Goal: Download file/media

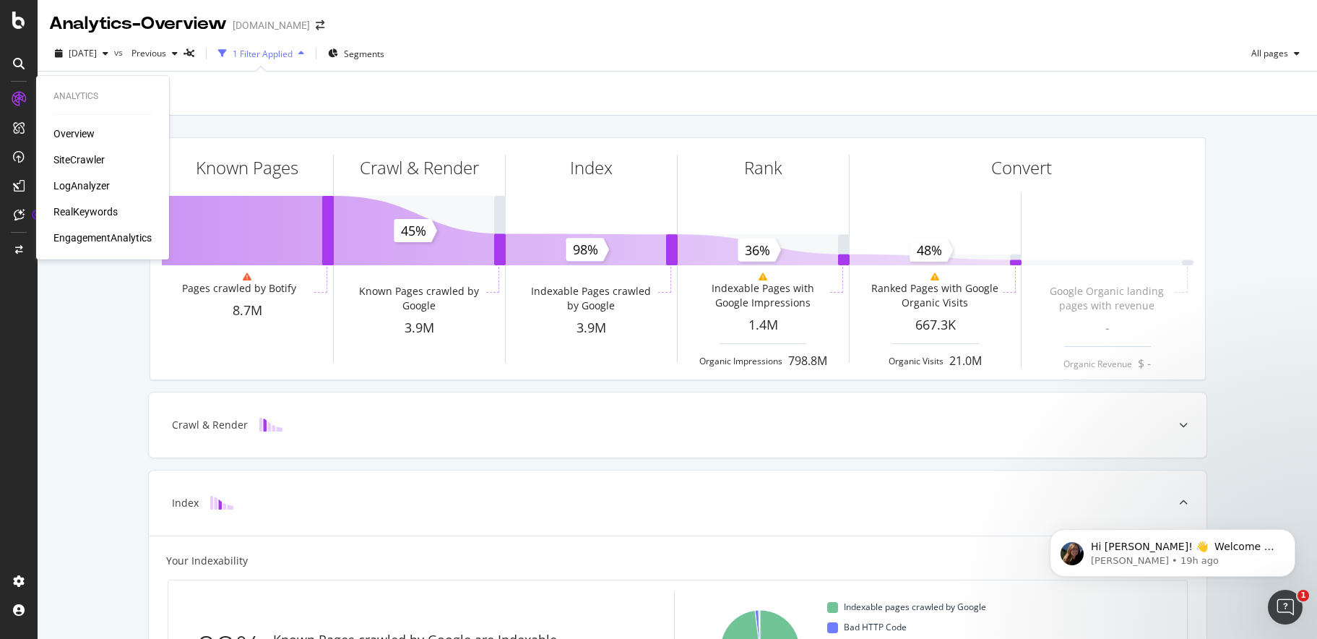
click at [87, 158] on div "SiteCrawler" at bounding box center [78, 159] width 51 height 14
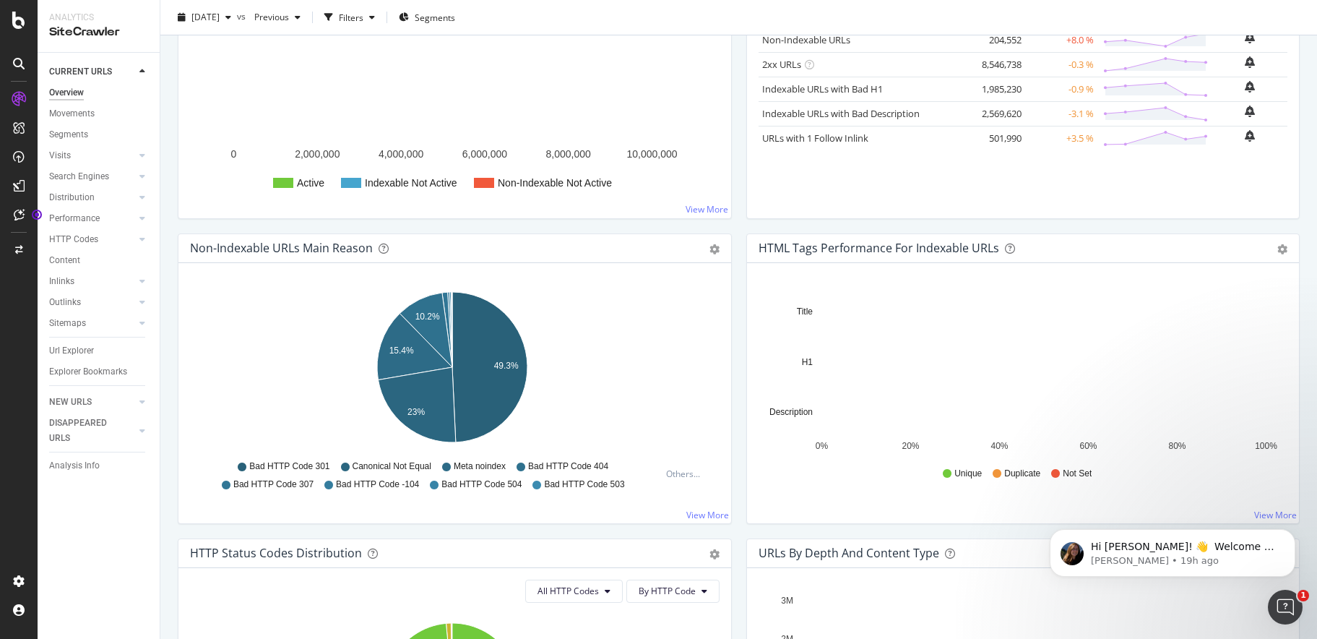
scroll to position [290, 0]
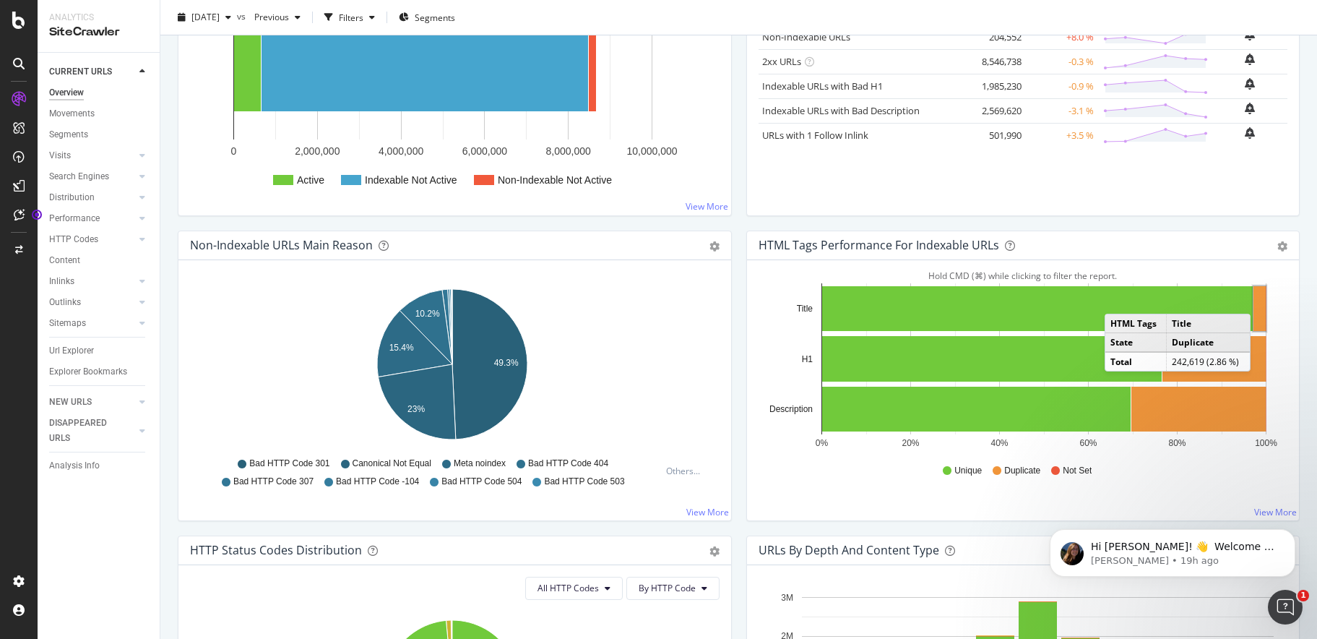
click at [1254, 299] on rect "A chart." at bounding box center [1260, 308] width 12 height 45
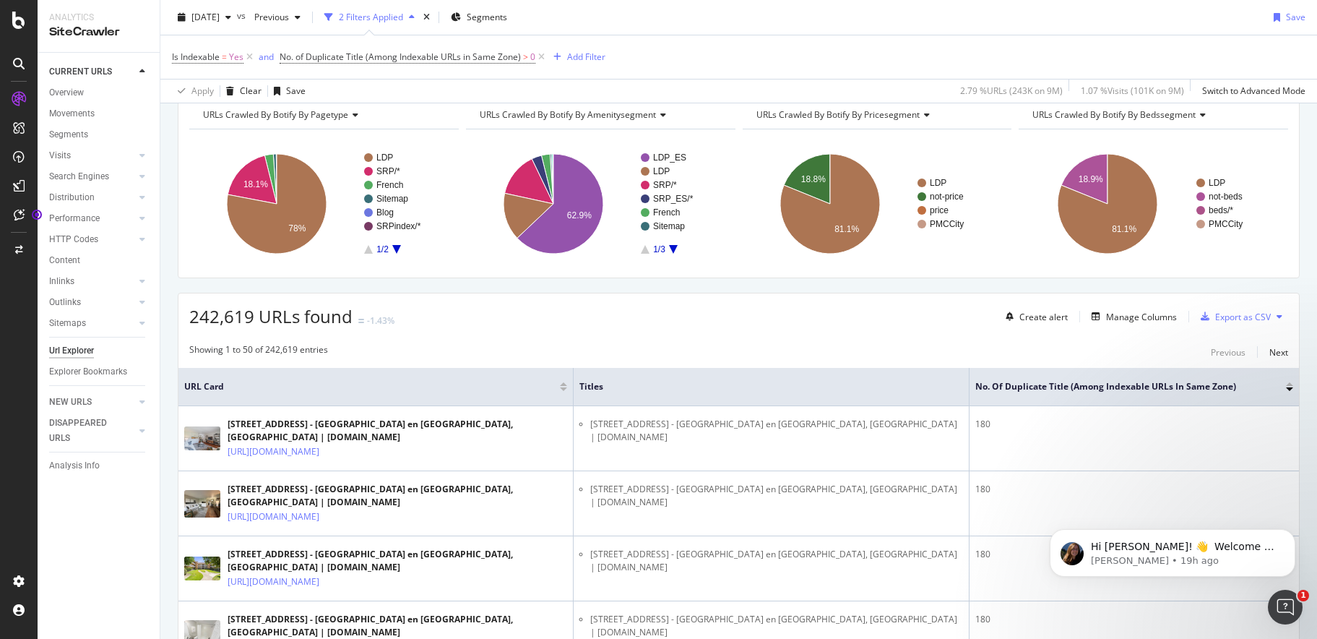
scroll to position [35, 0]
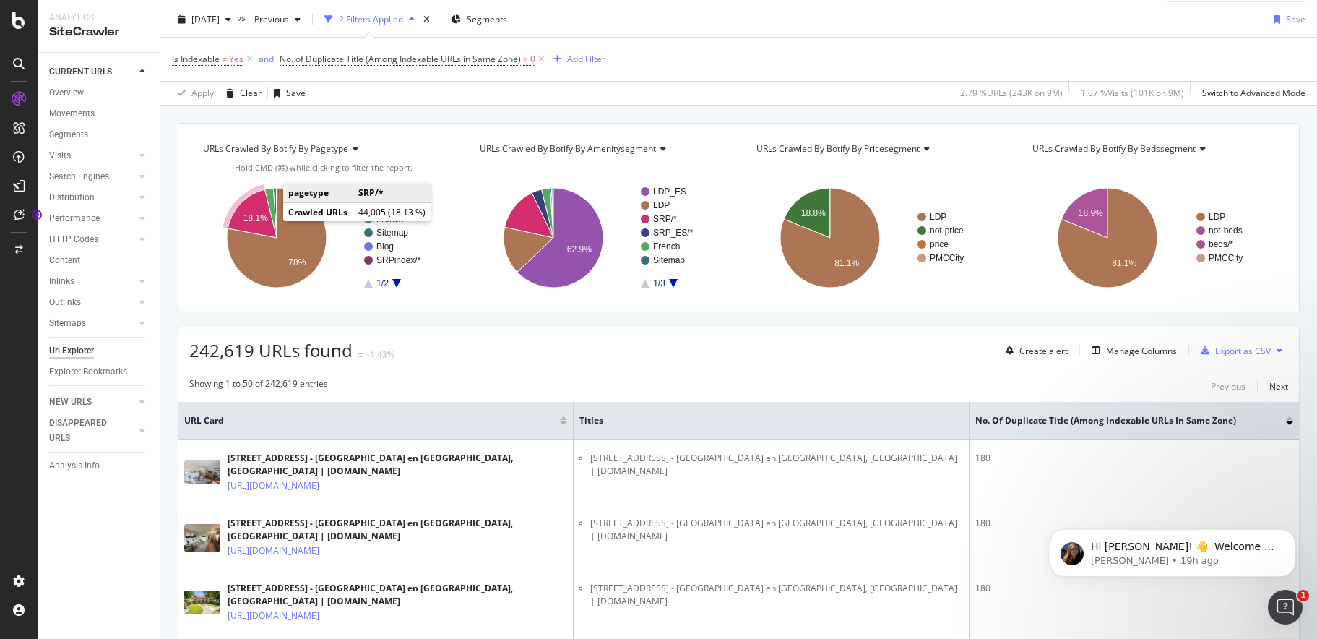
click at [262, 217] on text "18.1%" at bounding box center [255, 218] width 25 height 10
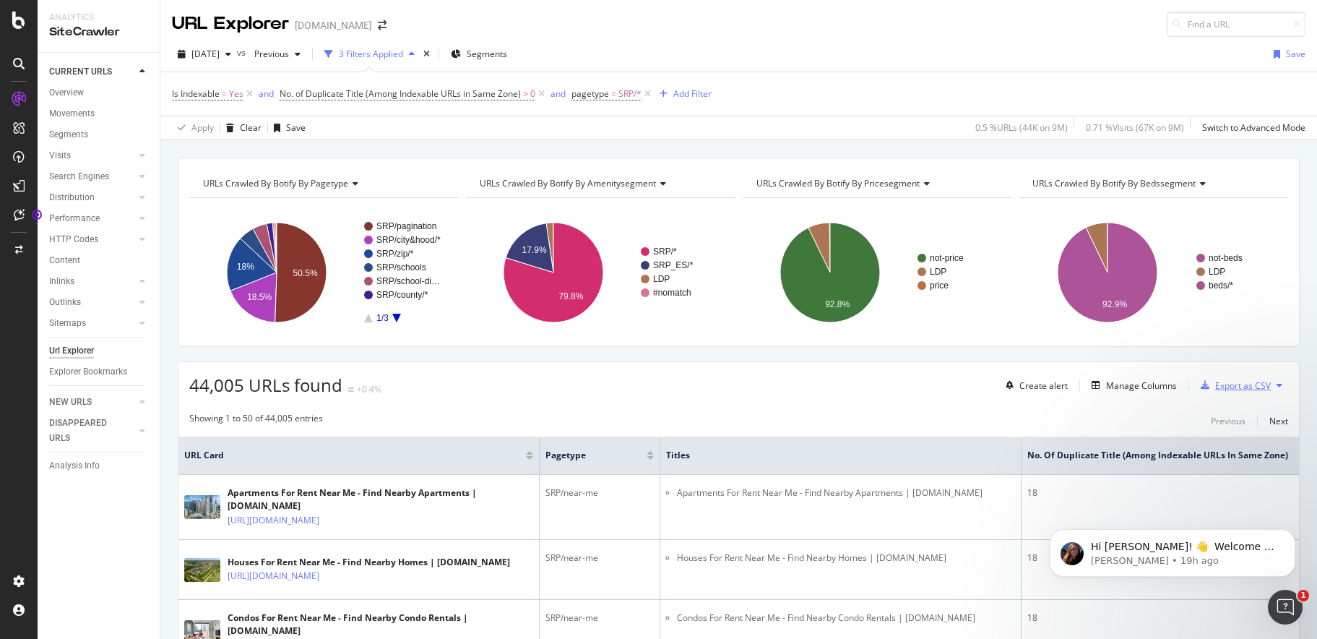
click at [1225, 387] on div "Export as CSV" at bounding box center [1243, 385] width 56 height 12
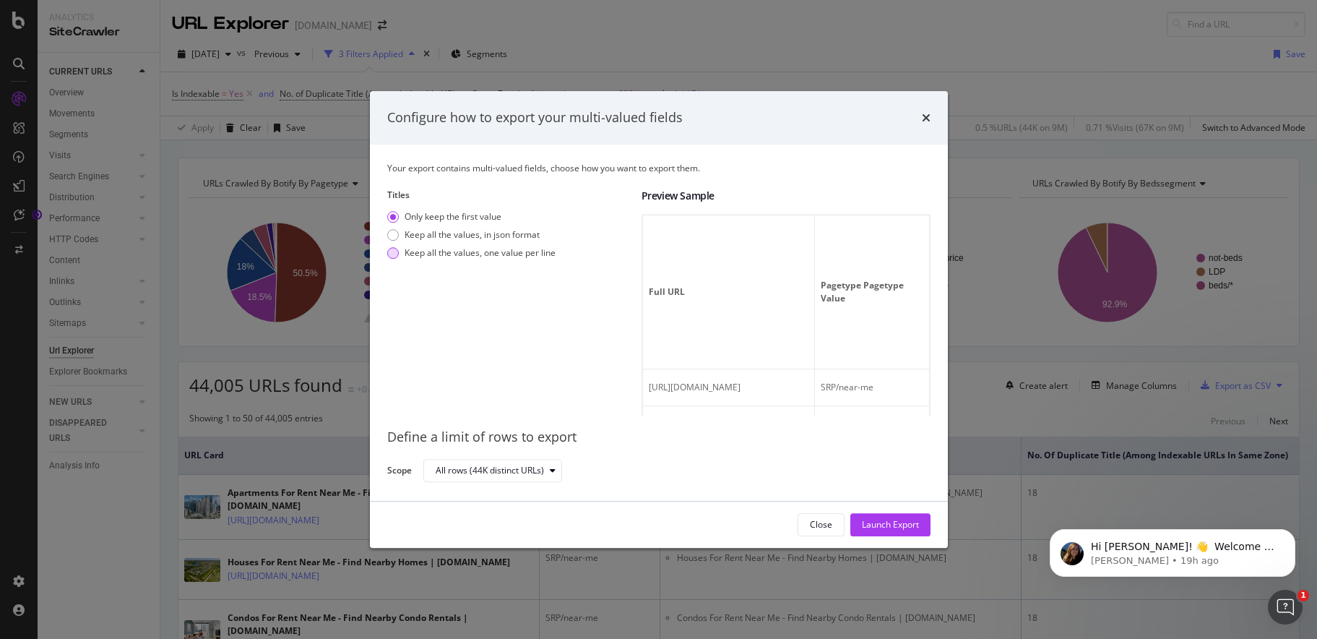
click at [395, 253] on div "modal" at bounding box center [393, 253] width 12 height 12
click at [553, 468] on icon "modal" at bounding box center [553, 470] width 6 height 9
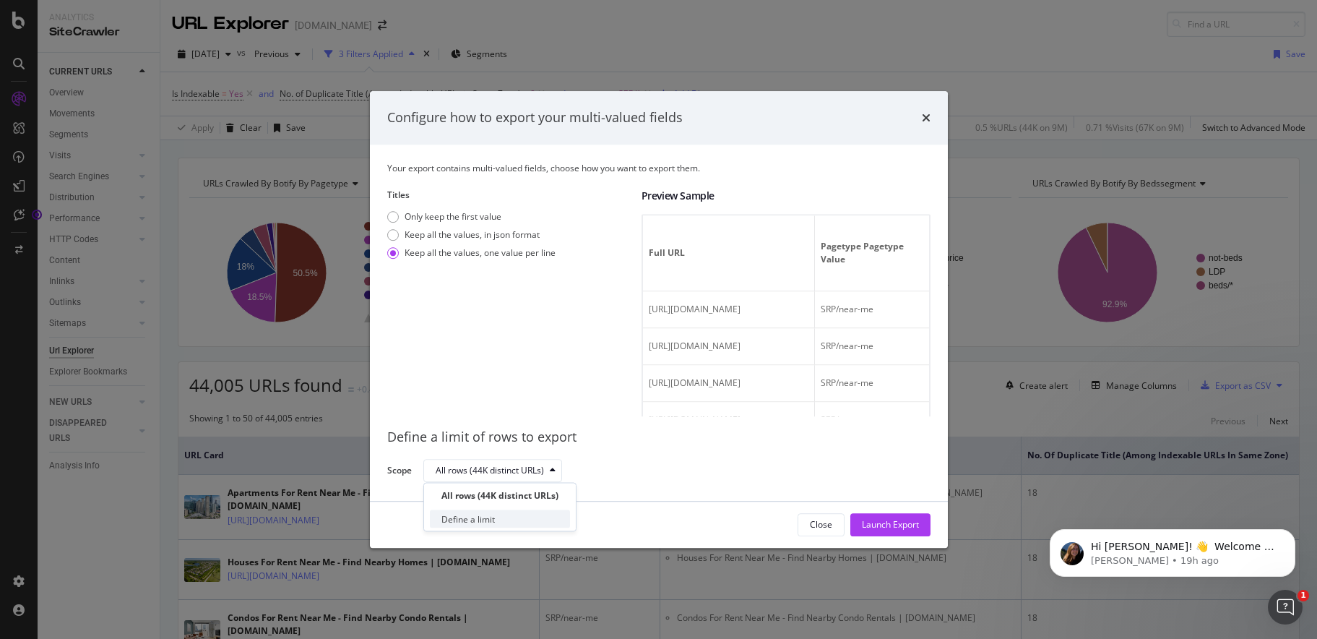
click at [516, 512] on div "Define a limit" at bounding box center [500, 519] width 140 height 18
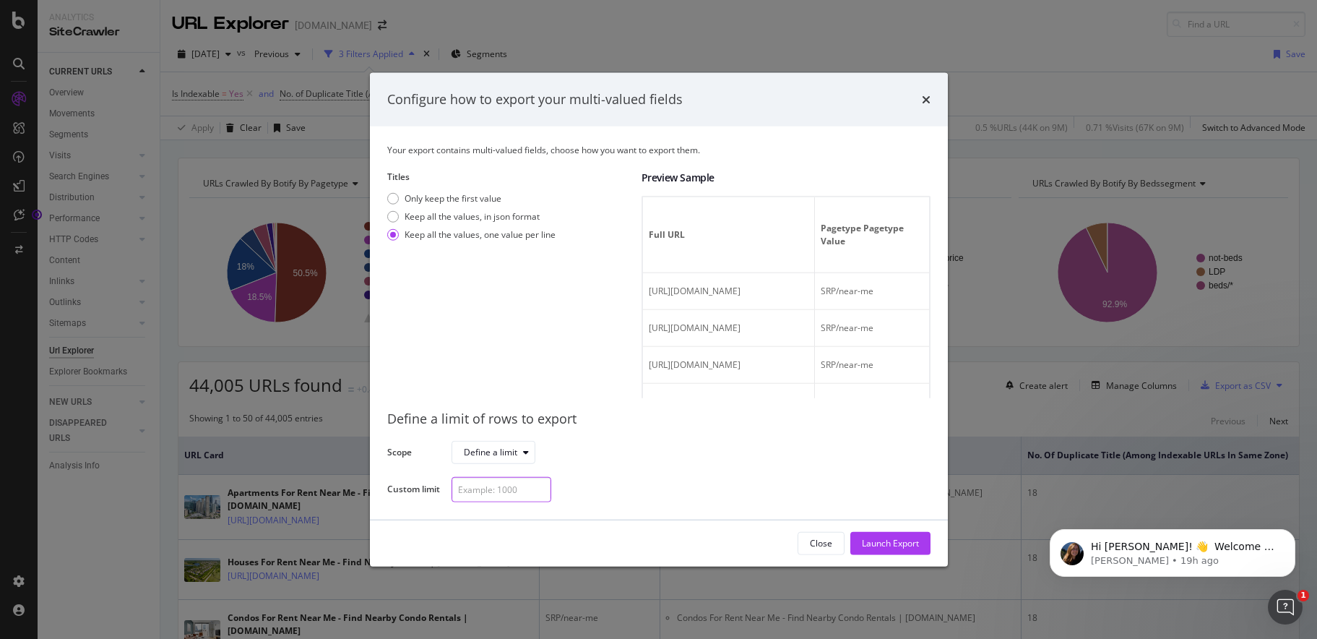
click at [515, 490] on input "modal" at bounding box center [502, 488] width 100 height 25
type input "5000"
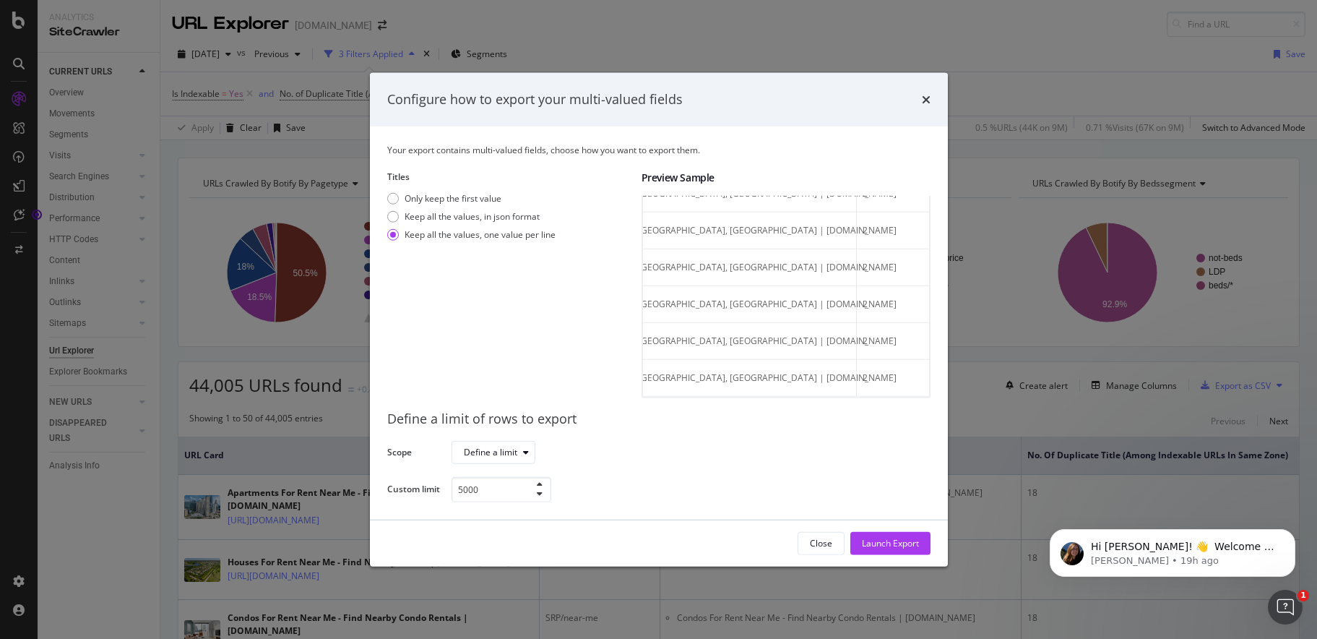
scroll to position [0, 507]
click at [877, 548] on div "Launch Export" at bounding box center [890, 543] width 57 height 12
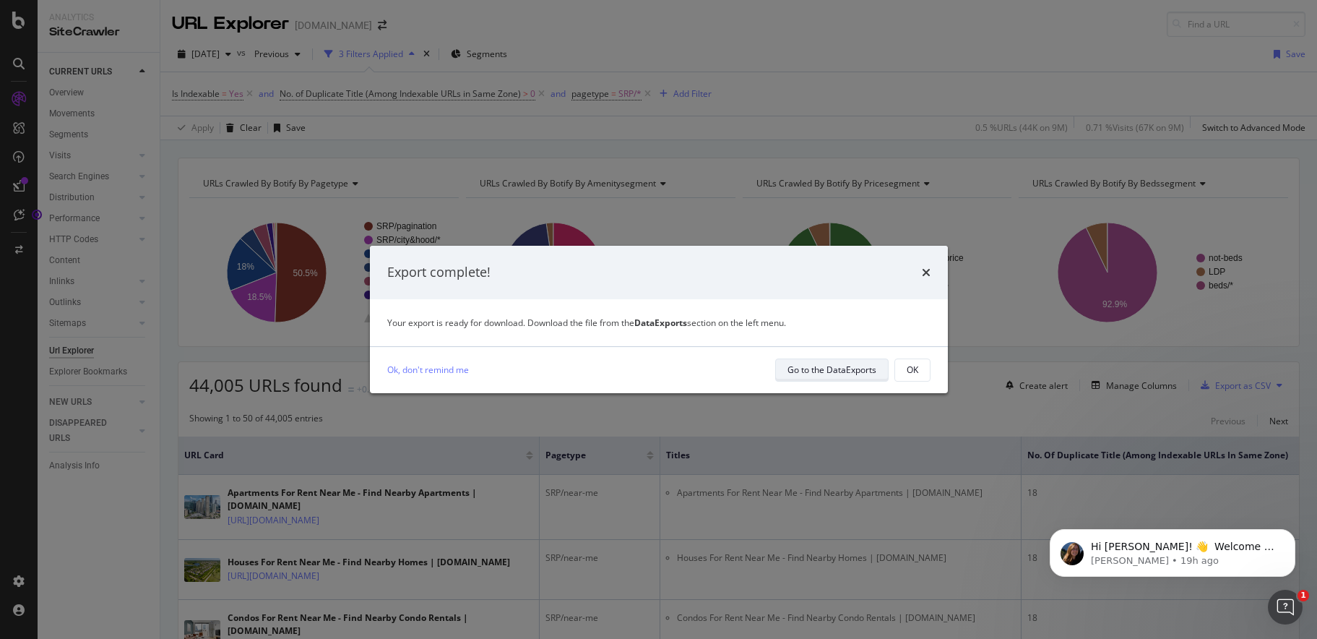
click at [829, 374] on div "Go to the DataExports" at bounding box center [832, 369] width 89 height 12
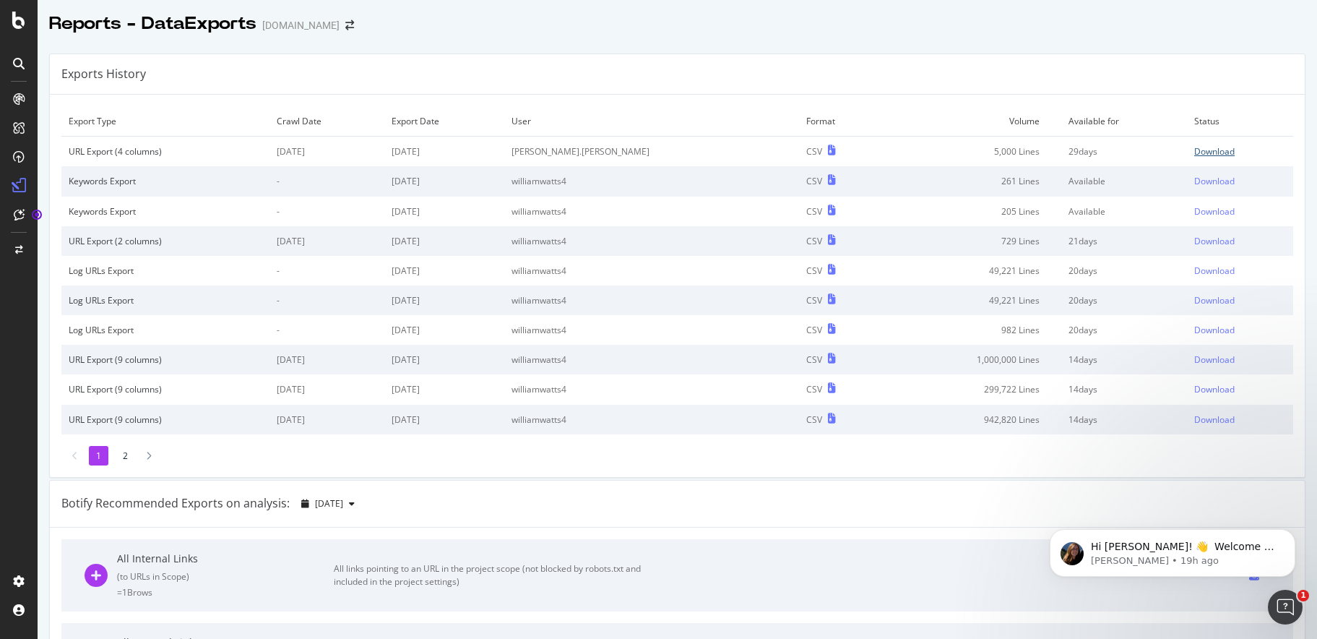
click at [1194, 151] on div "Download" at bounding box center [1214, 151] width 40 height 12
